Goal: Navigation & Orientation: Go to known website

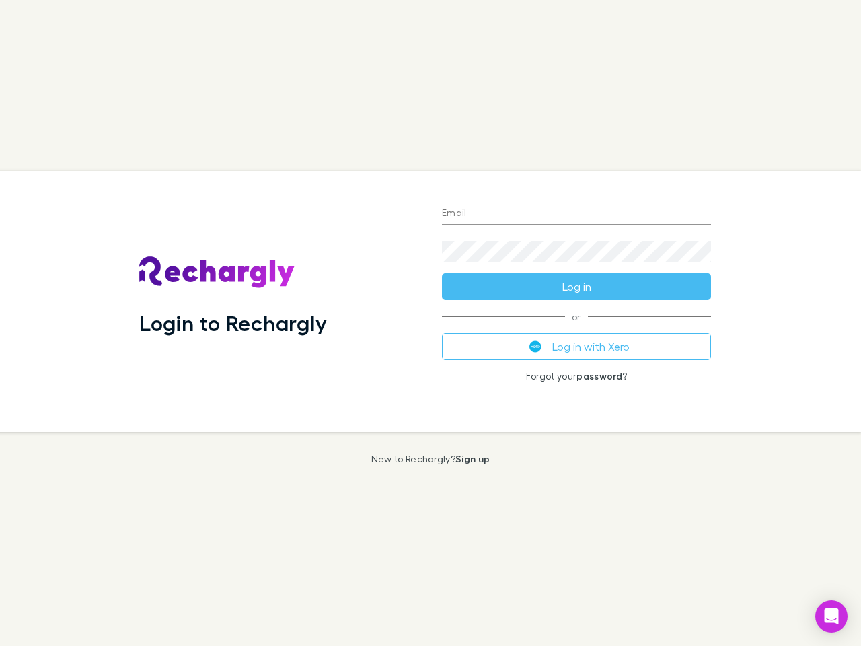
click at [431, 323] on div "Login to Rechargly" at bounding box center [279, 301] width 303 height 261
click at [577, 214] on input "Email" at bounding box center [576, 214] width 269 height 22
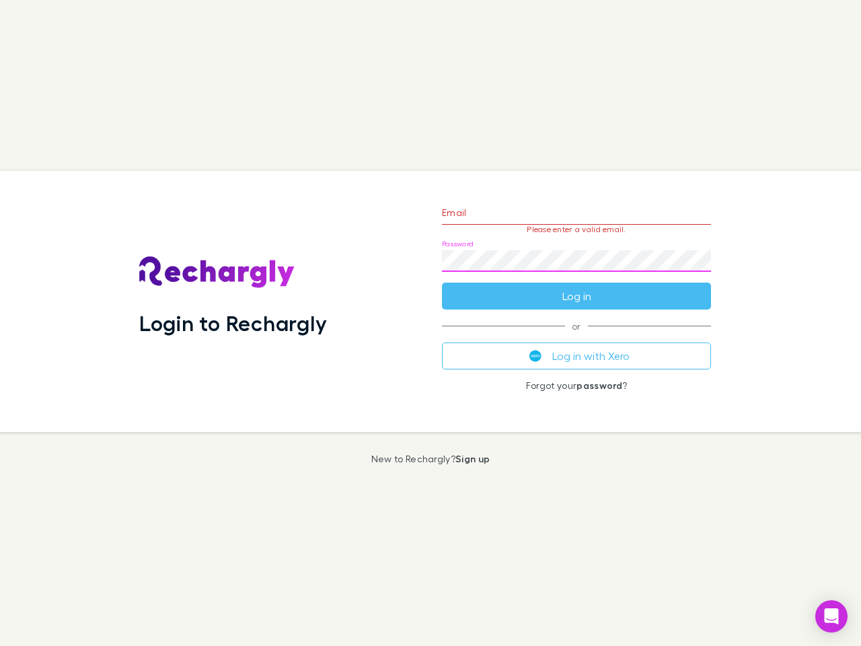
click at [577, 287] on form "Email Please enter a valid email. Password Log in" at bounding box center [576, 250] width 269 height 117
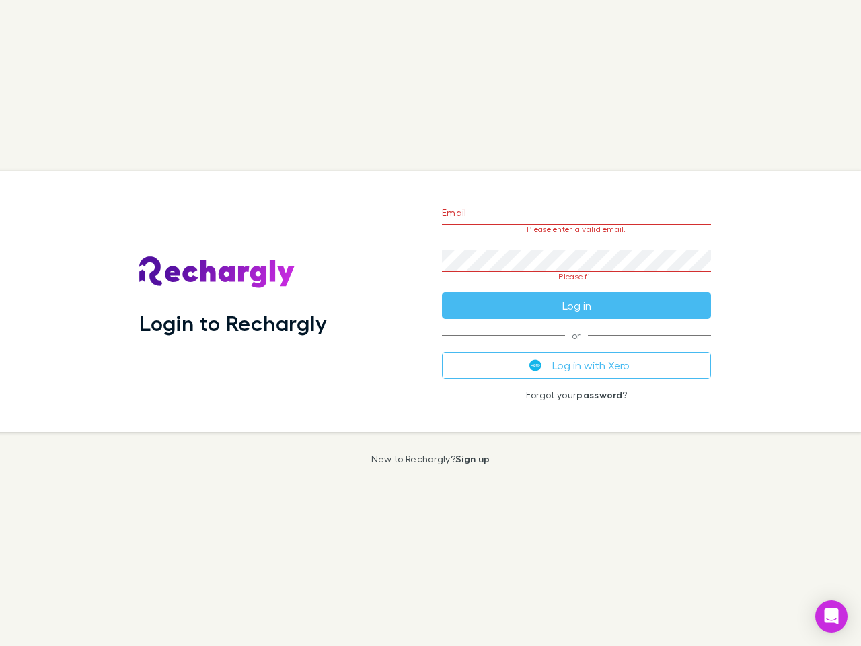
click at [577, 346] on div "Email Please enter a valid email. Password Please fill Log in or Log in with Xe…" at bounding box center [576, 301] width 291 height 261
click at [831, 616] on icon "Open Intercom Messenger" at bounding box center [832, 616] width 14 height 16
